Goal: Check status: Check status

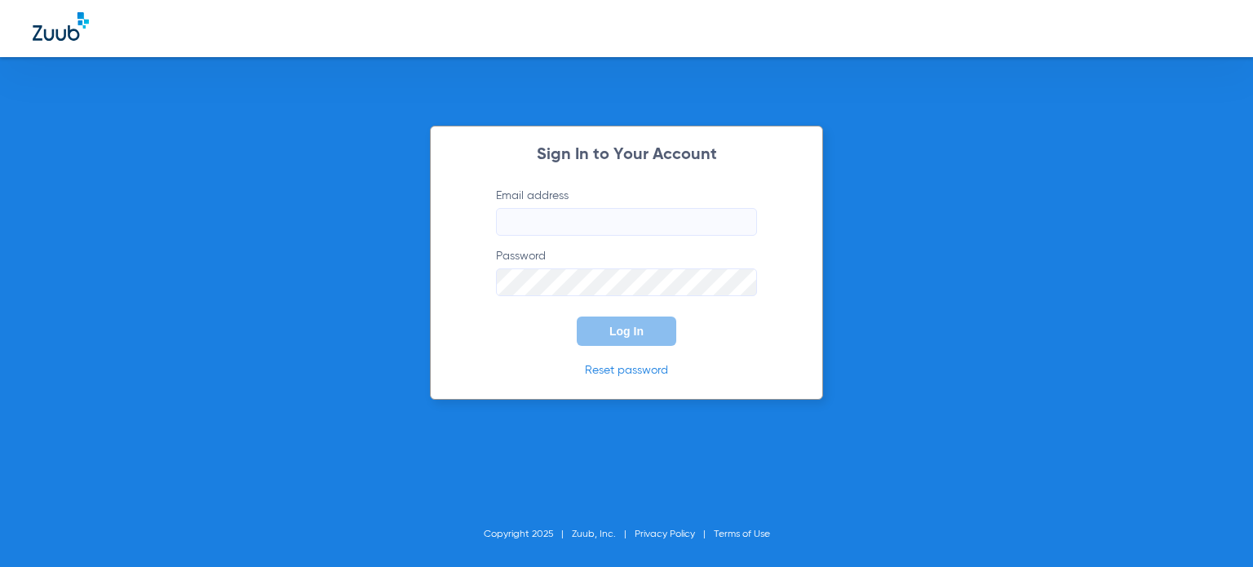
type input "[EMAIL_ADDRESS][DOMAIN_NAME]"
click at [623, 335] on span "Log In" at bounding box center [626, 331] width 34 height 13
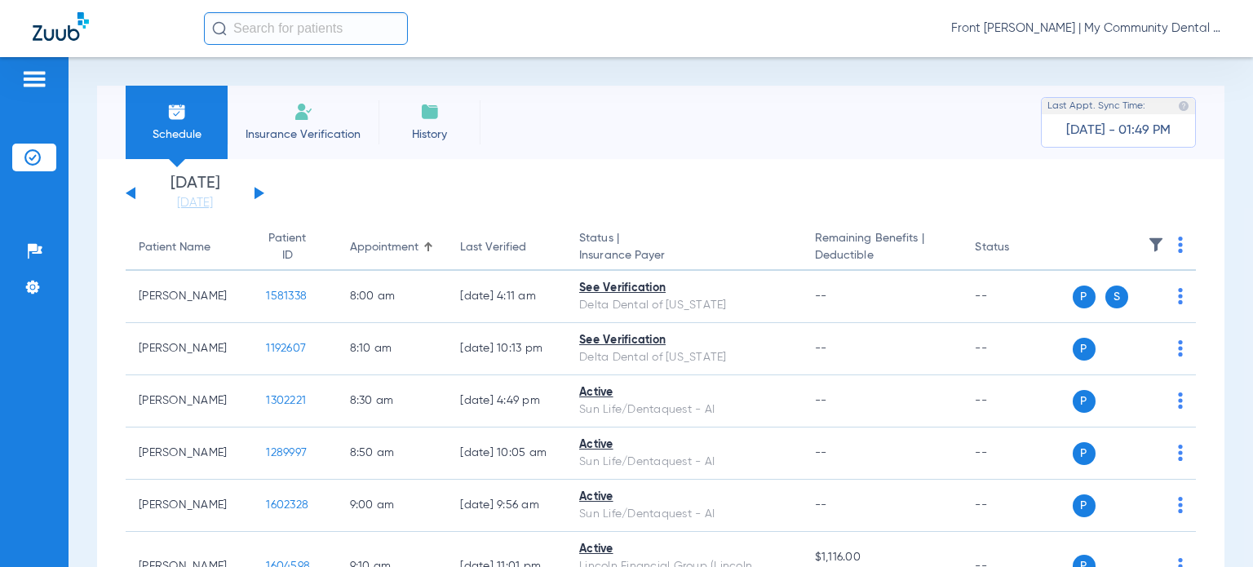
click at [255, 193] on button at bounding box center [260, 193] width 10 height 12
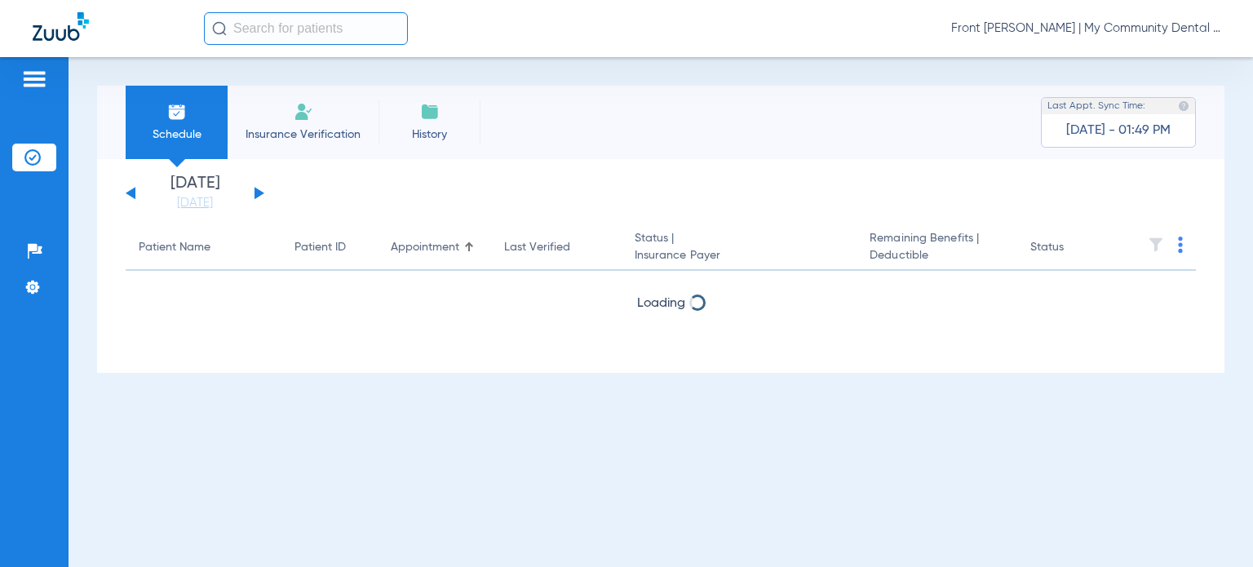
click at [255, 193] on button at bounding box center [260, 193] width 10 height 12
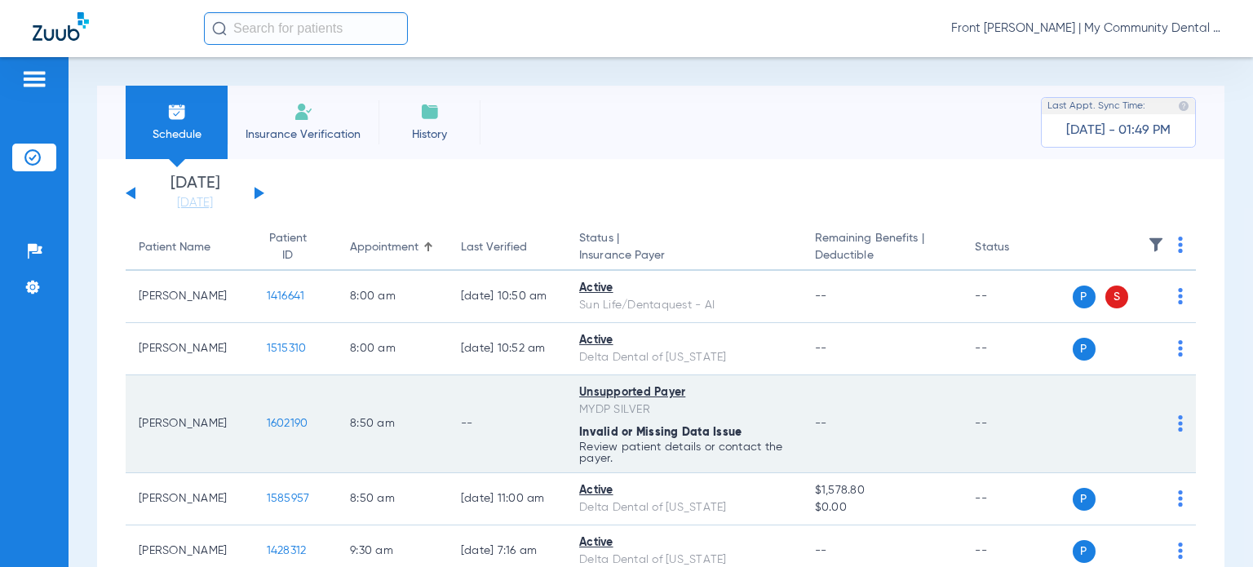
scroll to position [245, 0]
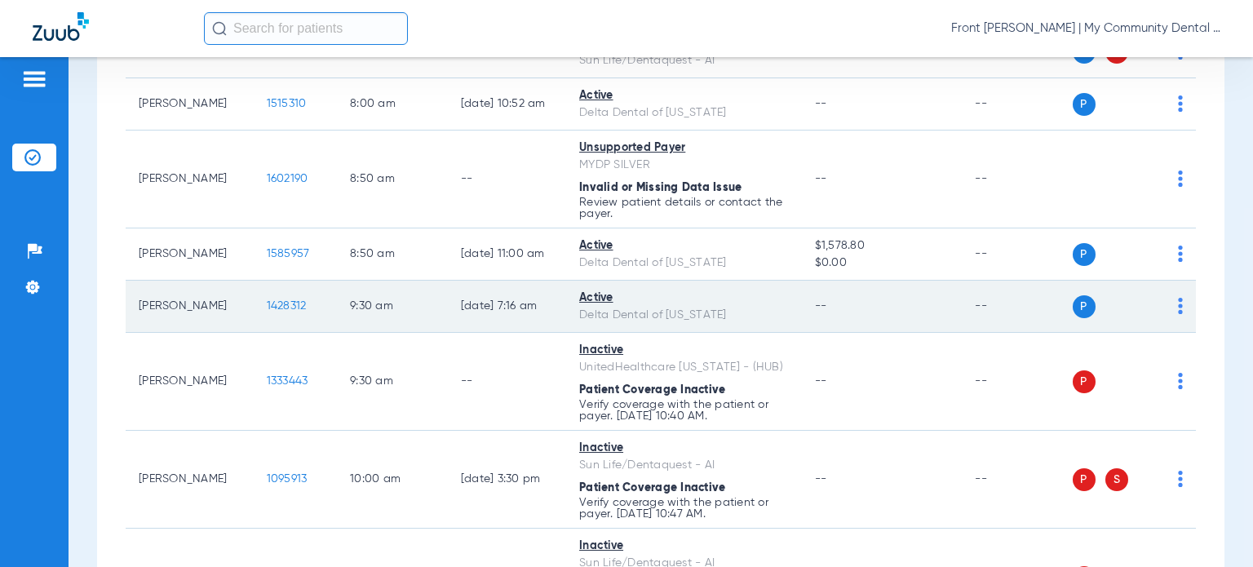
click at [267, 303] on span "1428312" at bounding box center [287, 305] width 40 height 11
